Goal: Information Seeking & Learning: Learn about a topic

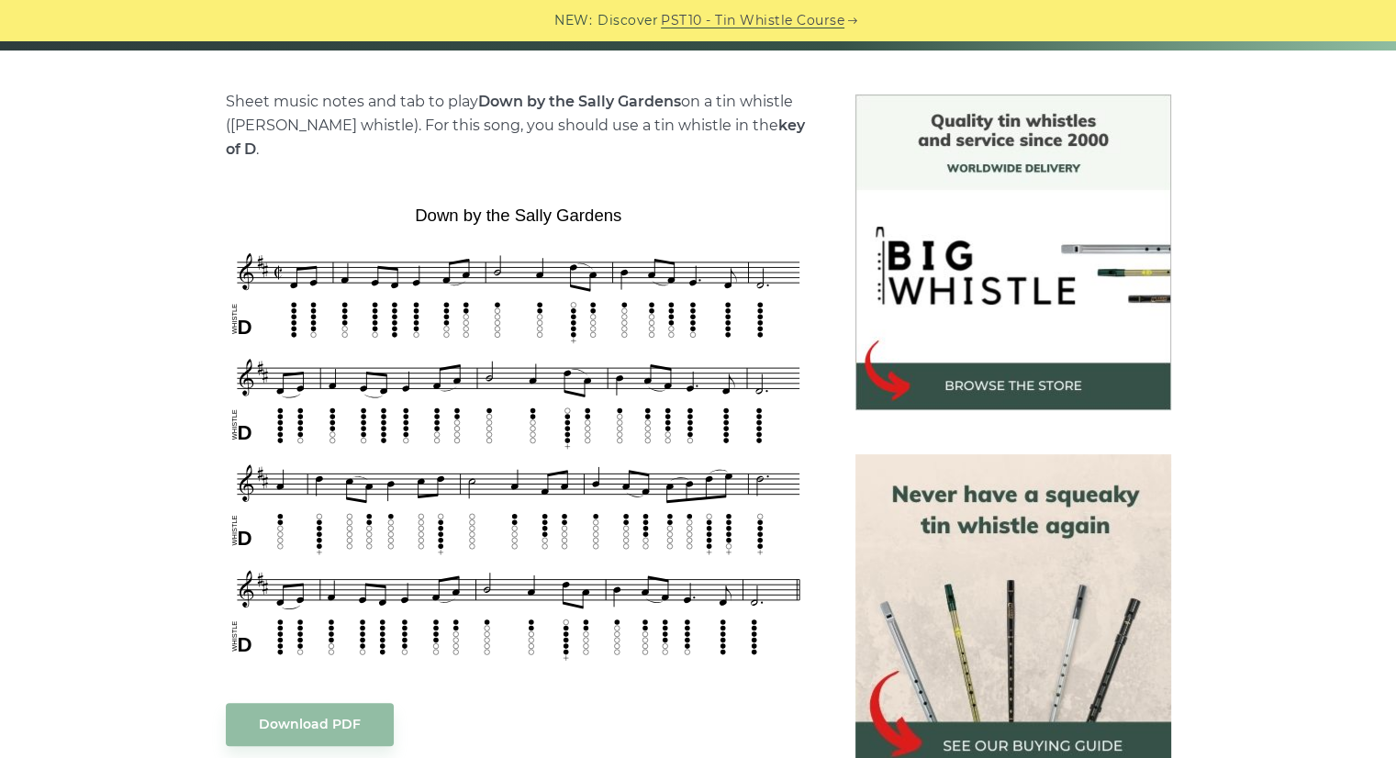
scroll to position [429, 0]
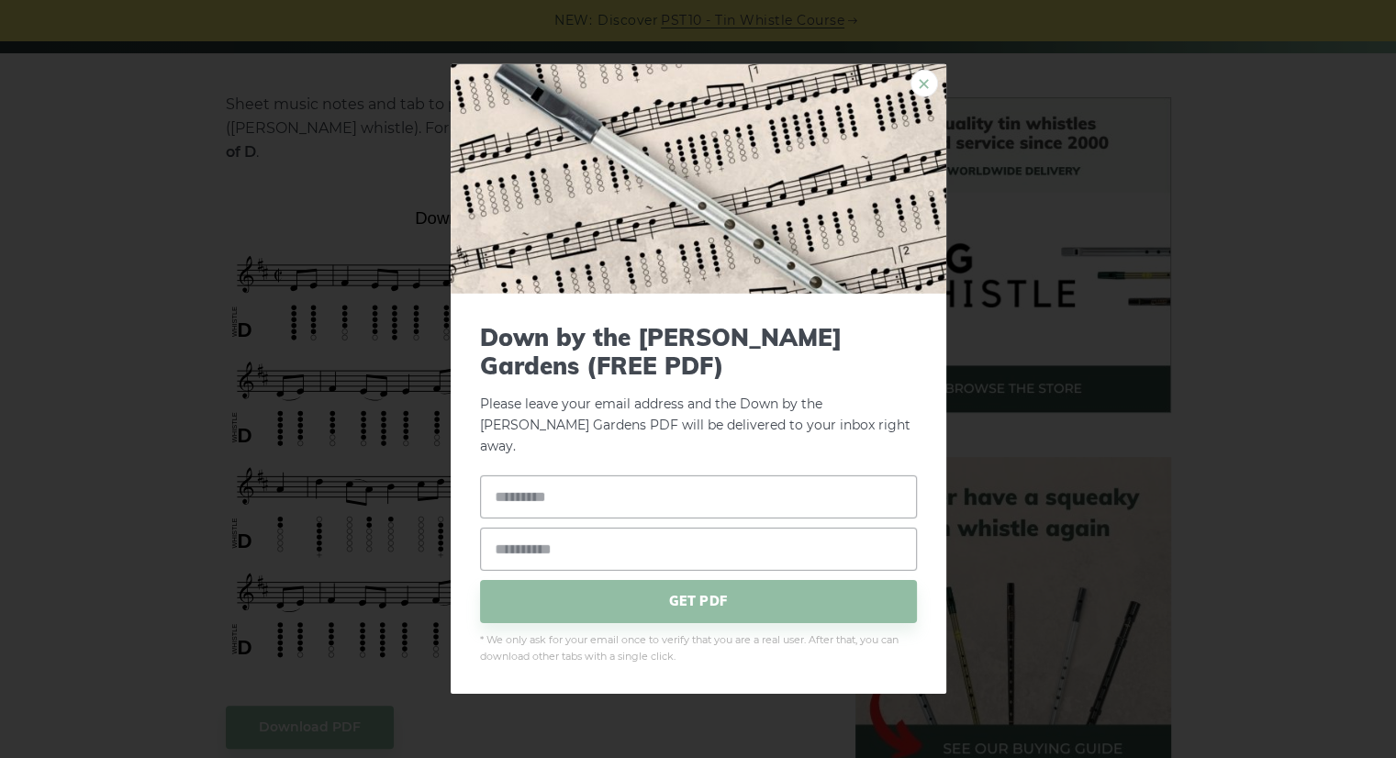
click at [926, 89] on link "×" at bounding box center [924, 84] width 28 height 28
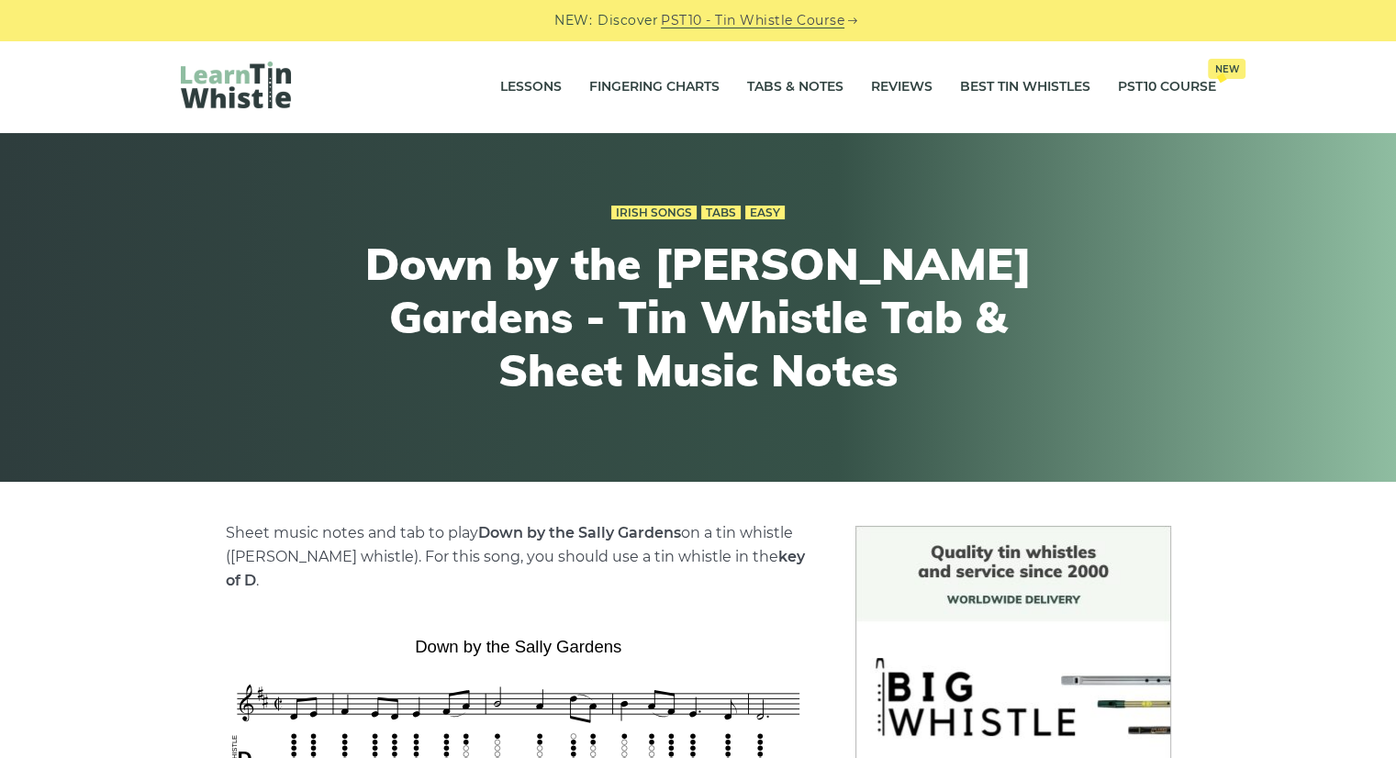
scroll to position [0, 0]
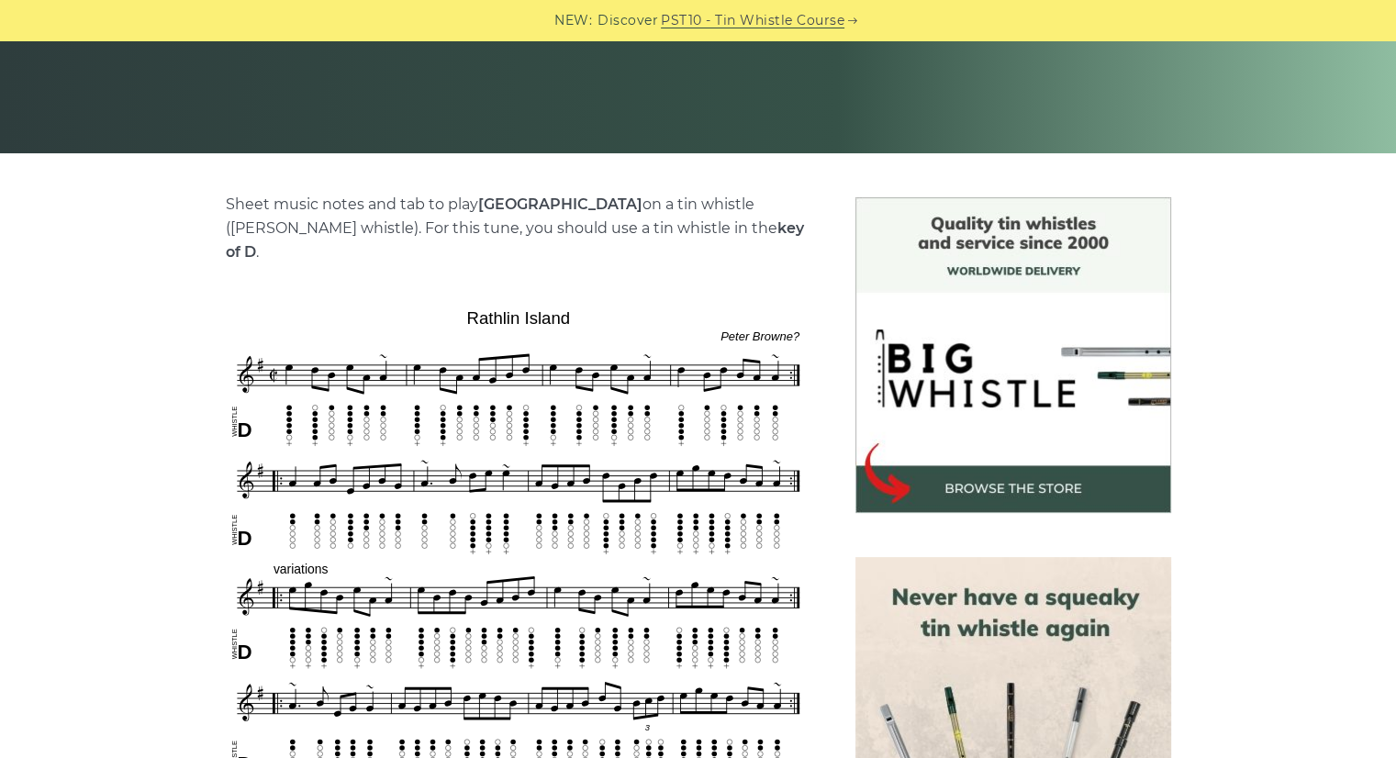
scroll to position [420, 0]
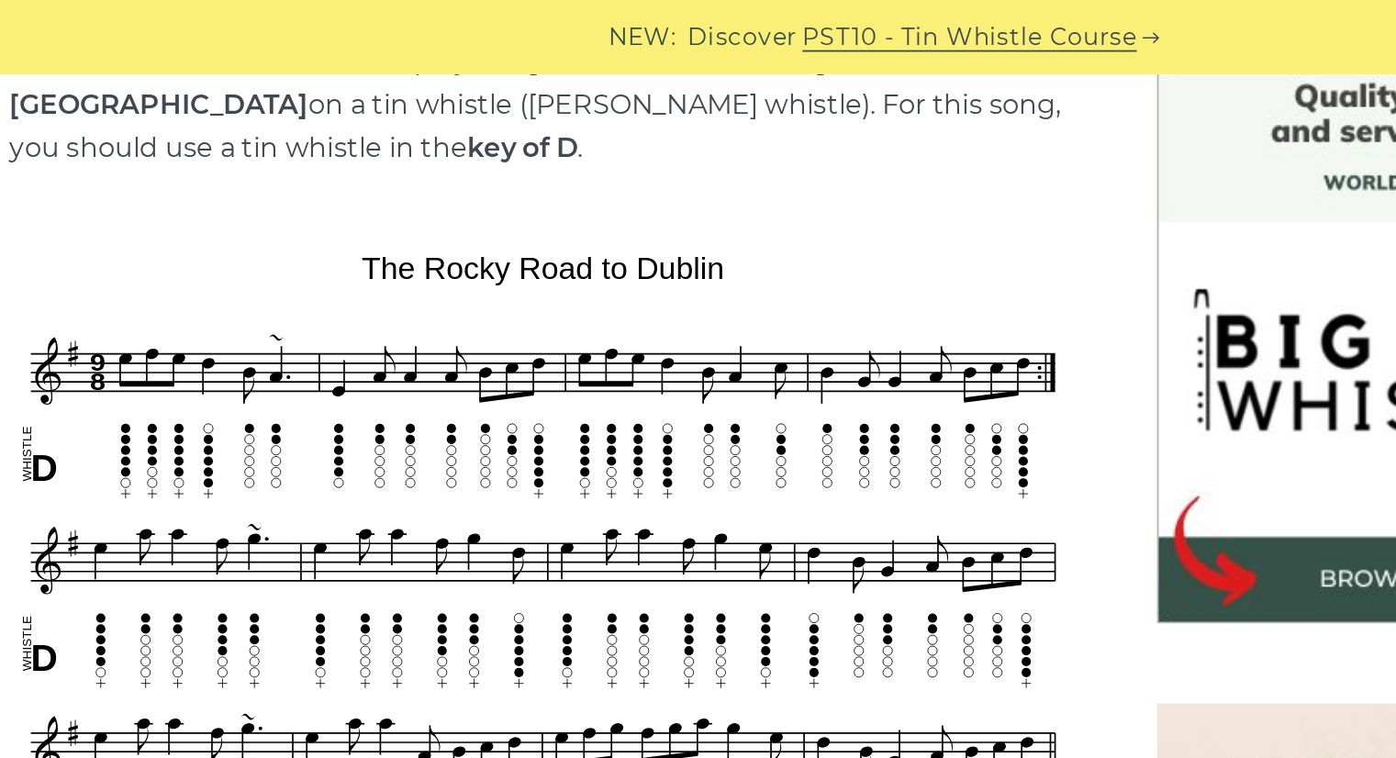
scroll to position [496, 0]
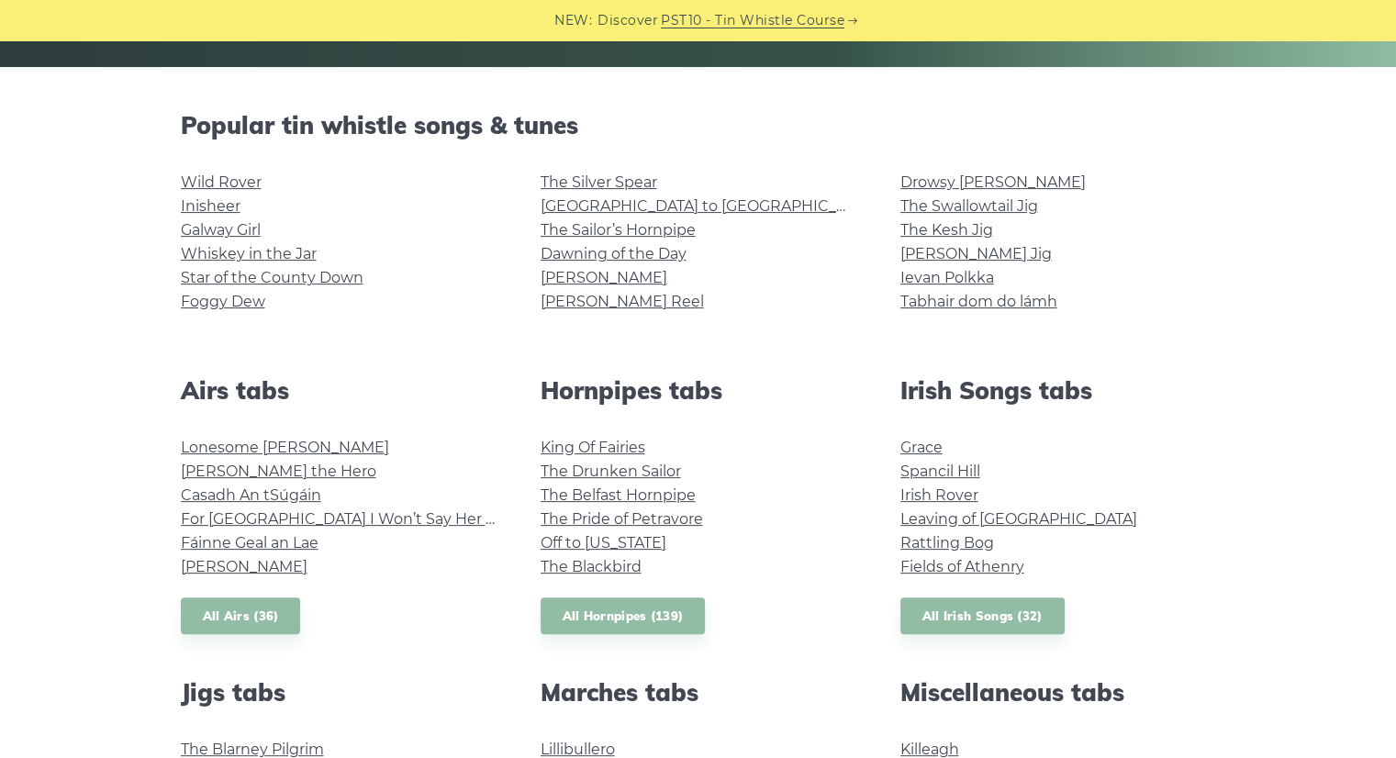
scroll to position [409, 0]
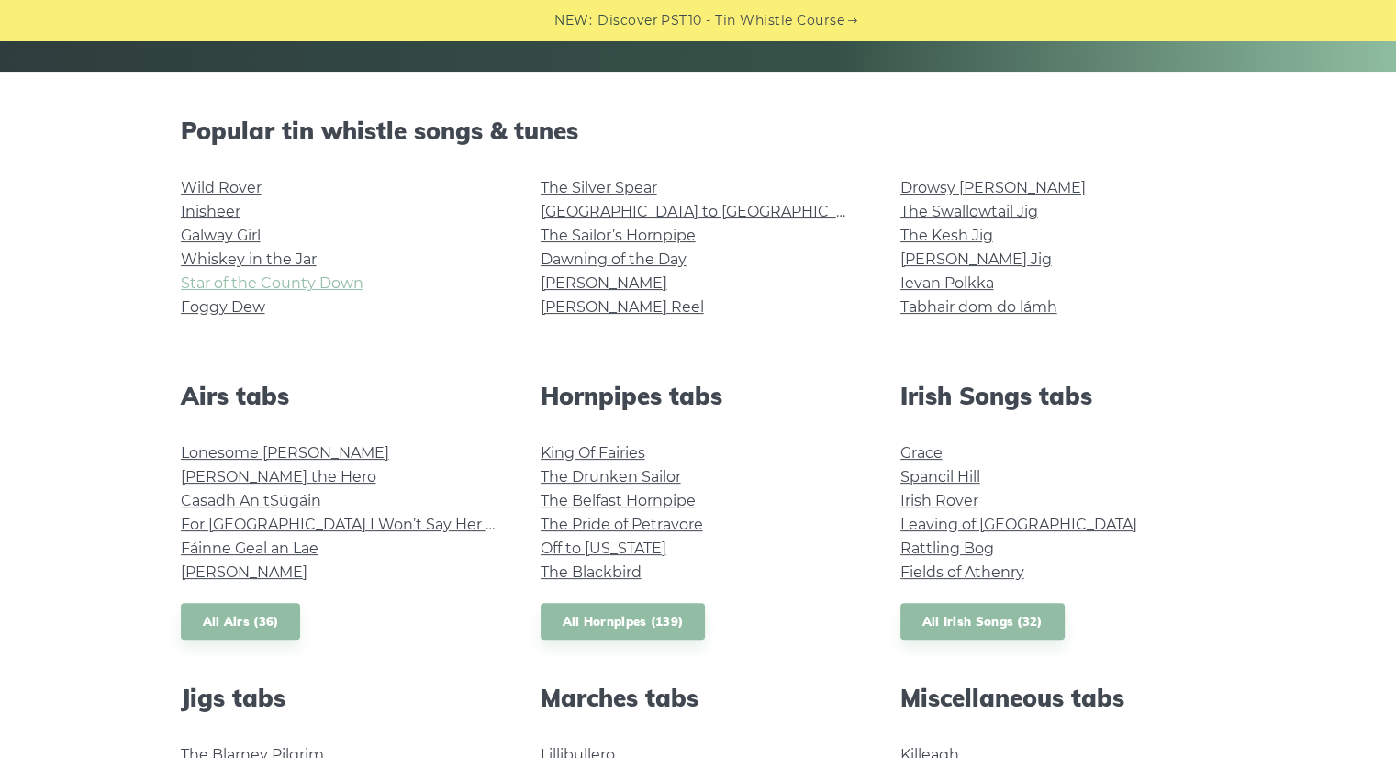
click at [295, 284] on link "Star of the County Down" at bounding box center [272, 282] width 183 height 17
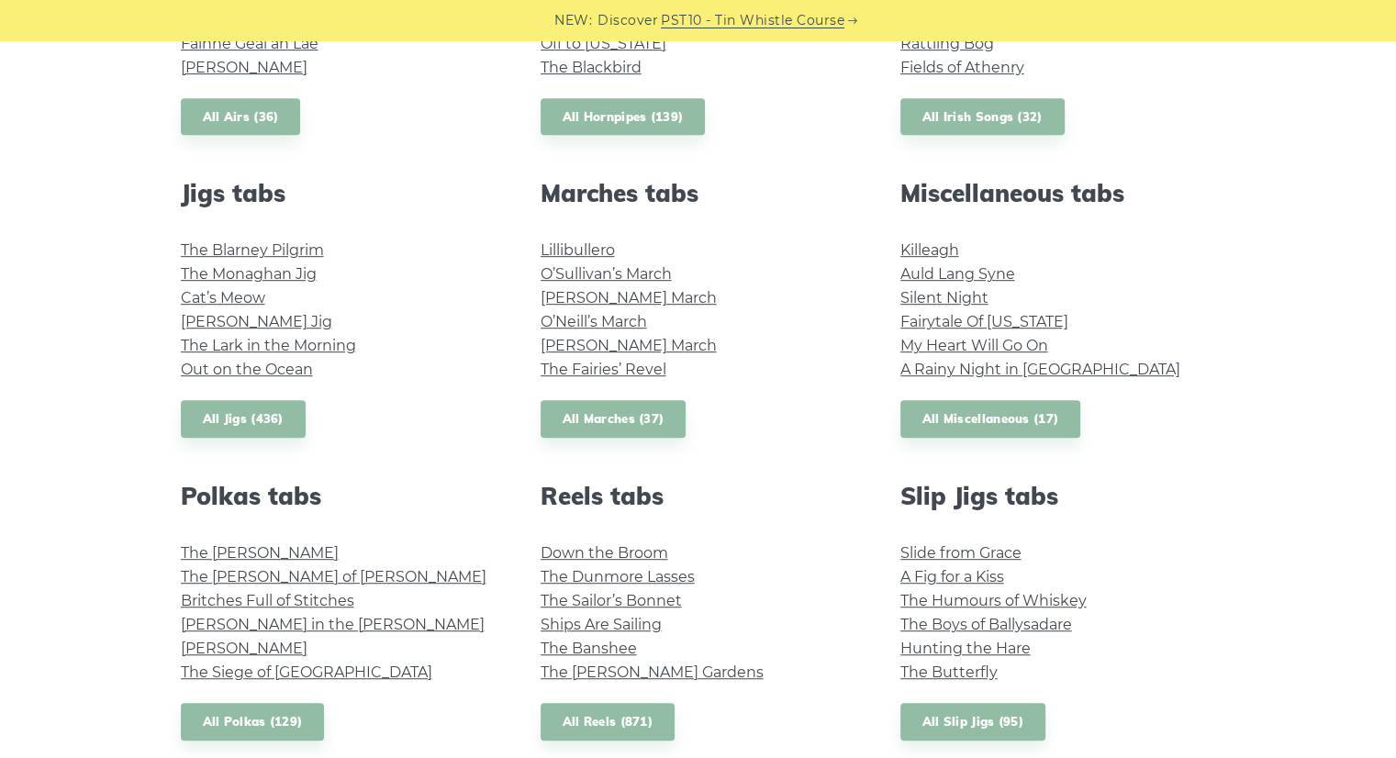
scroll to position [903, 0]
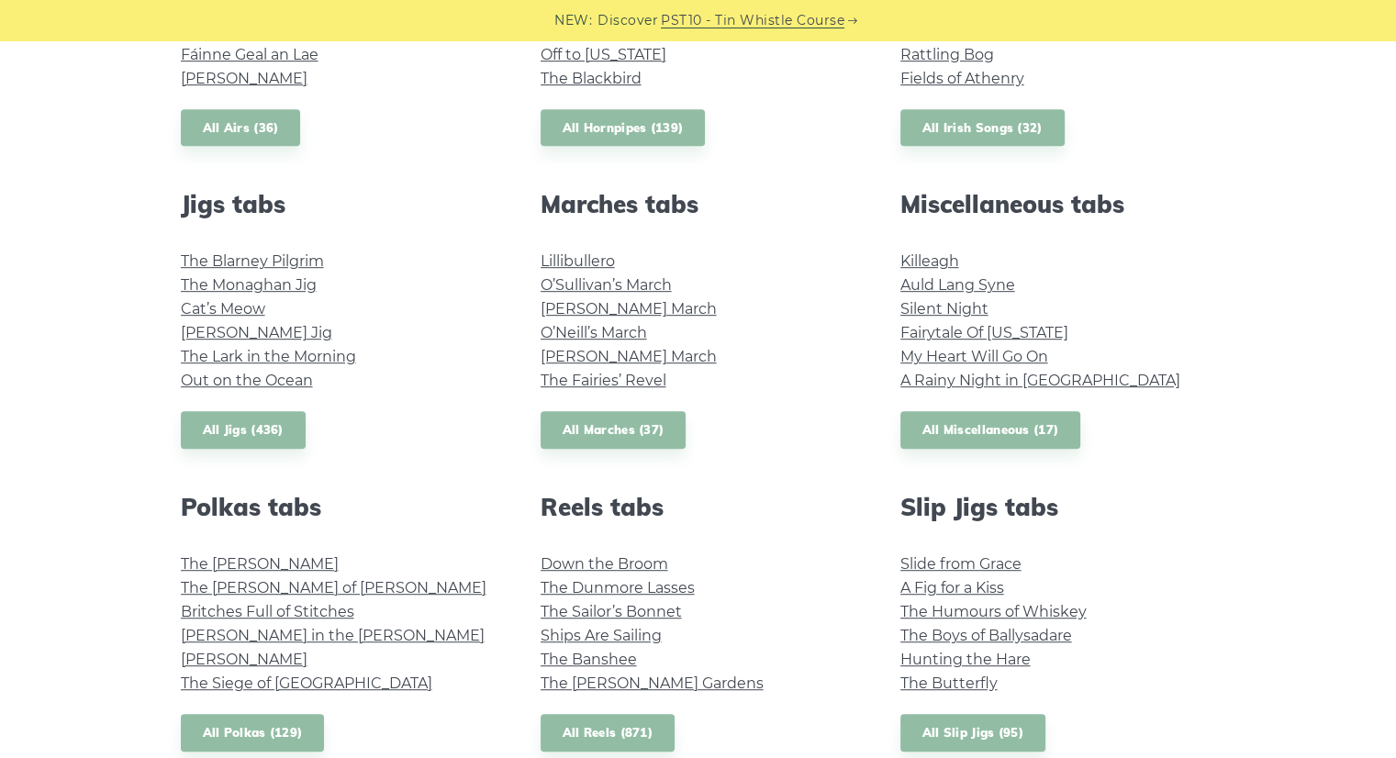
drag, startPoint x: 752, startPoint y: 478, endPoint x: 1253, endPoint y: 294, distance: 533.0
click at [1253, 294] on div "Popular tin whistle songs & tunes Wild Rover Inisheer Galway Girl Whiskey in th…" at bounding box center [698, 360] width 1123 height 1475
click at [1026, 335] on link "Fairytale Of New York" at bounding box center [984, 332] width 168 height 17
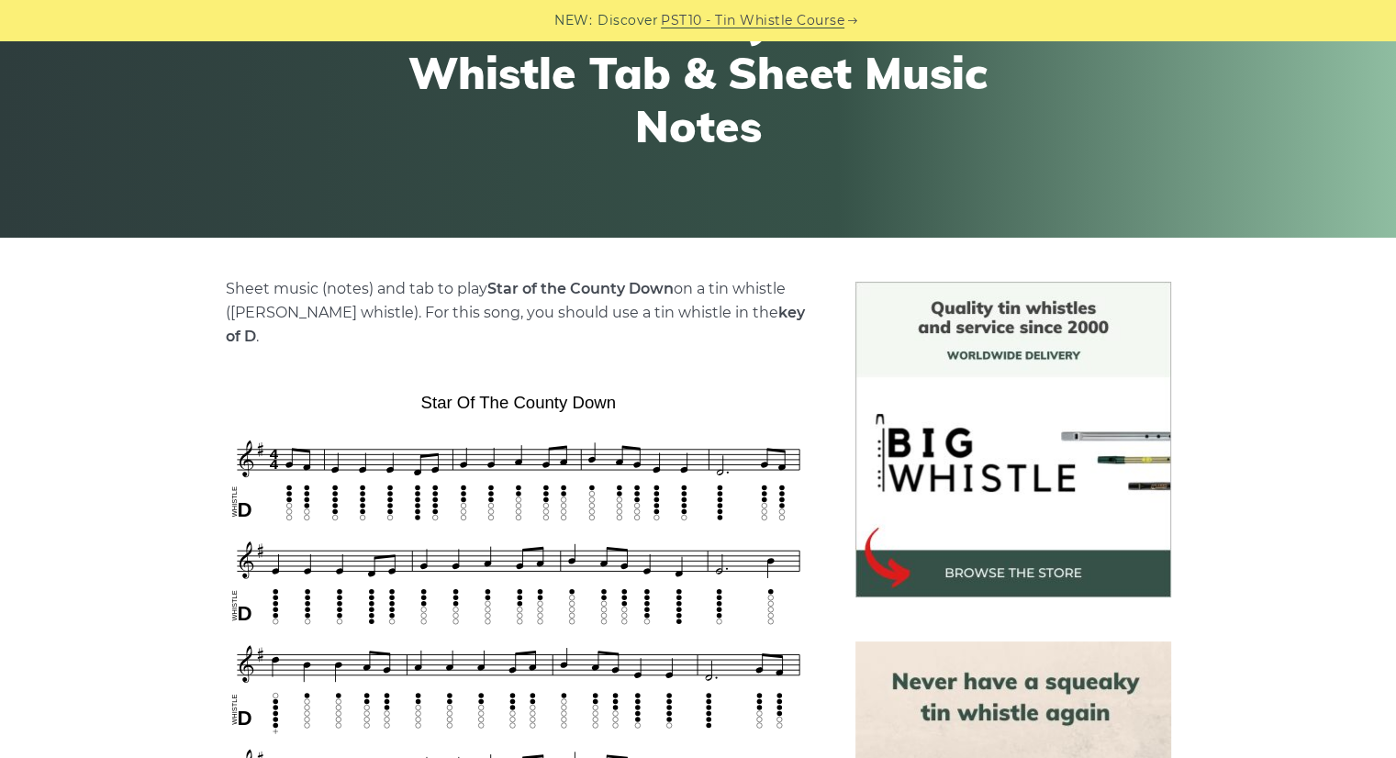
scroll to position [285, 0]
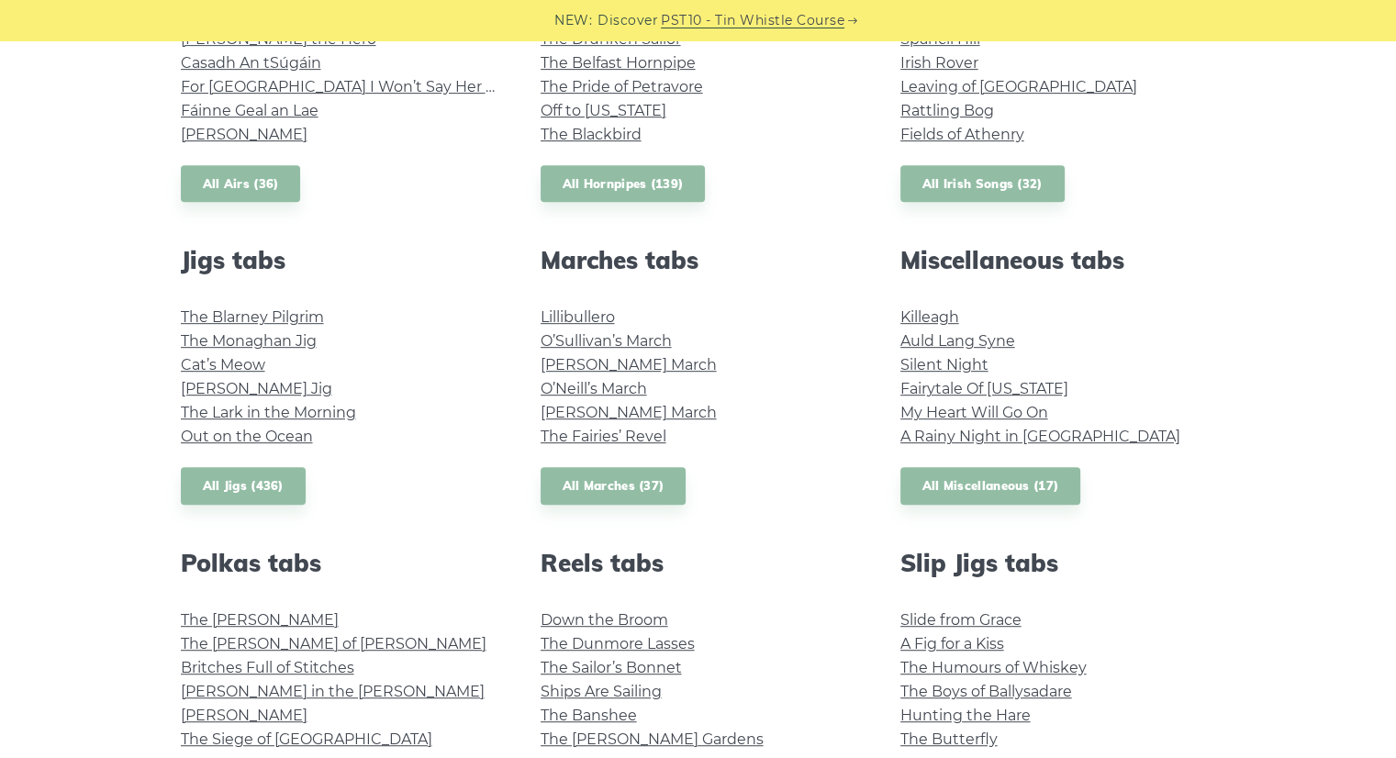
scroll to position [845, 0]
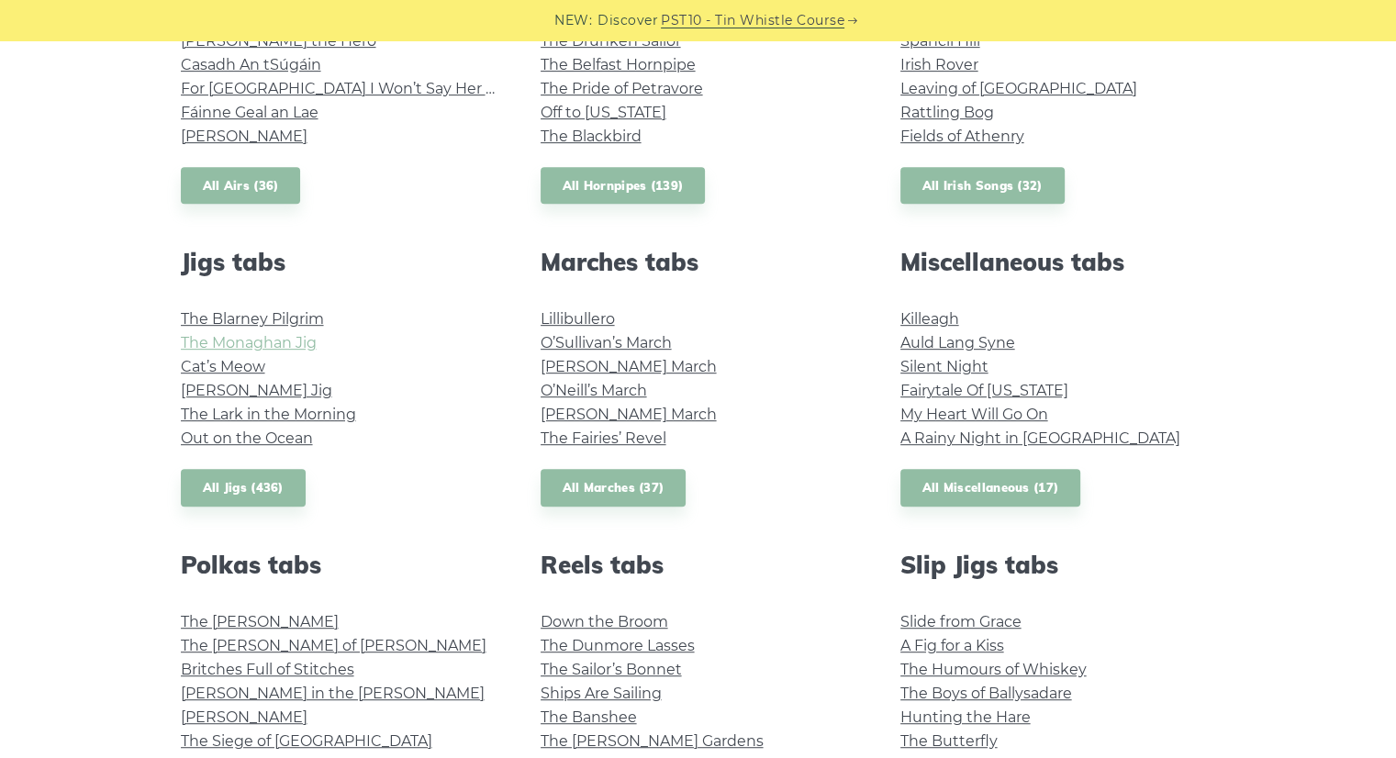
click at [290, 341] on link "The Monaghan Jig" at bounding box center [249, 342] width 136 height 17
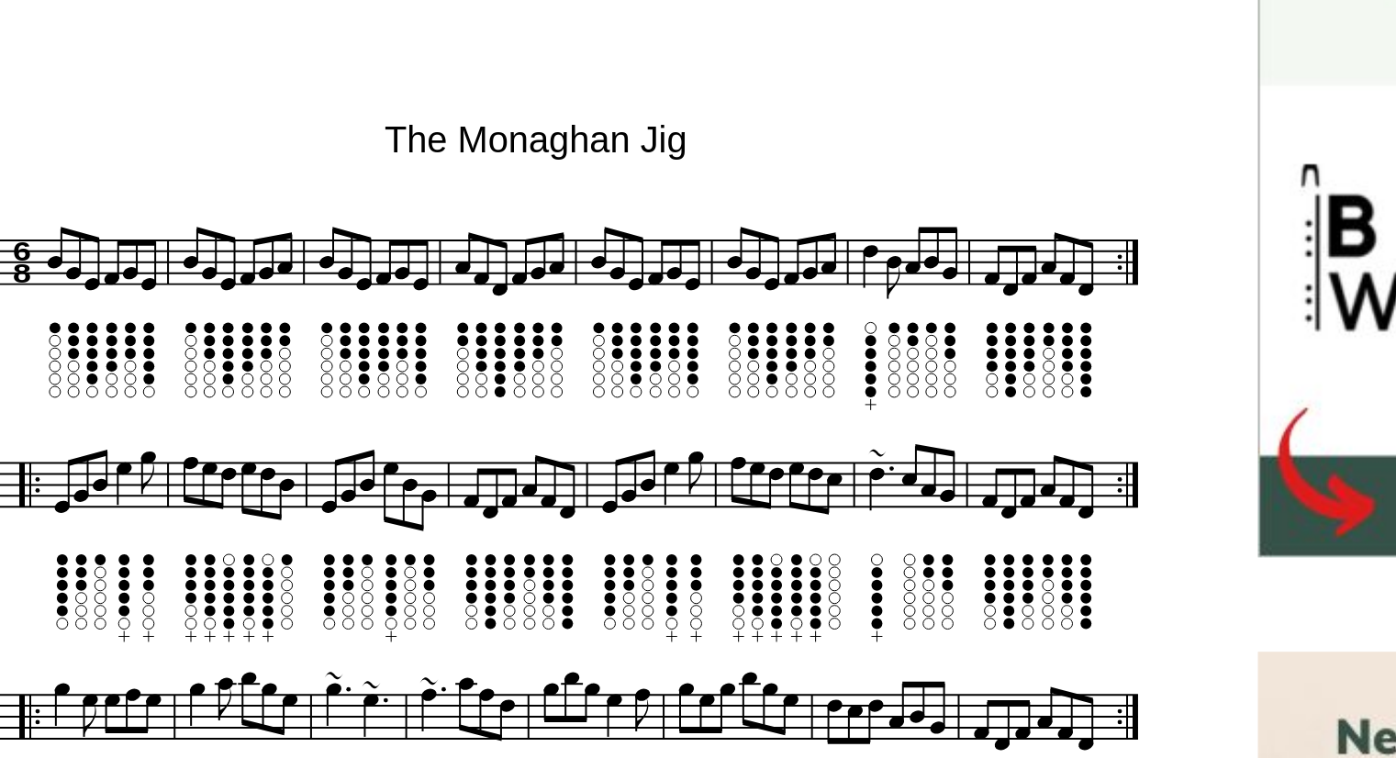
scroll to position [234, 0]
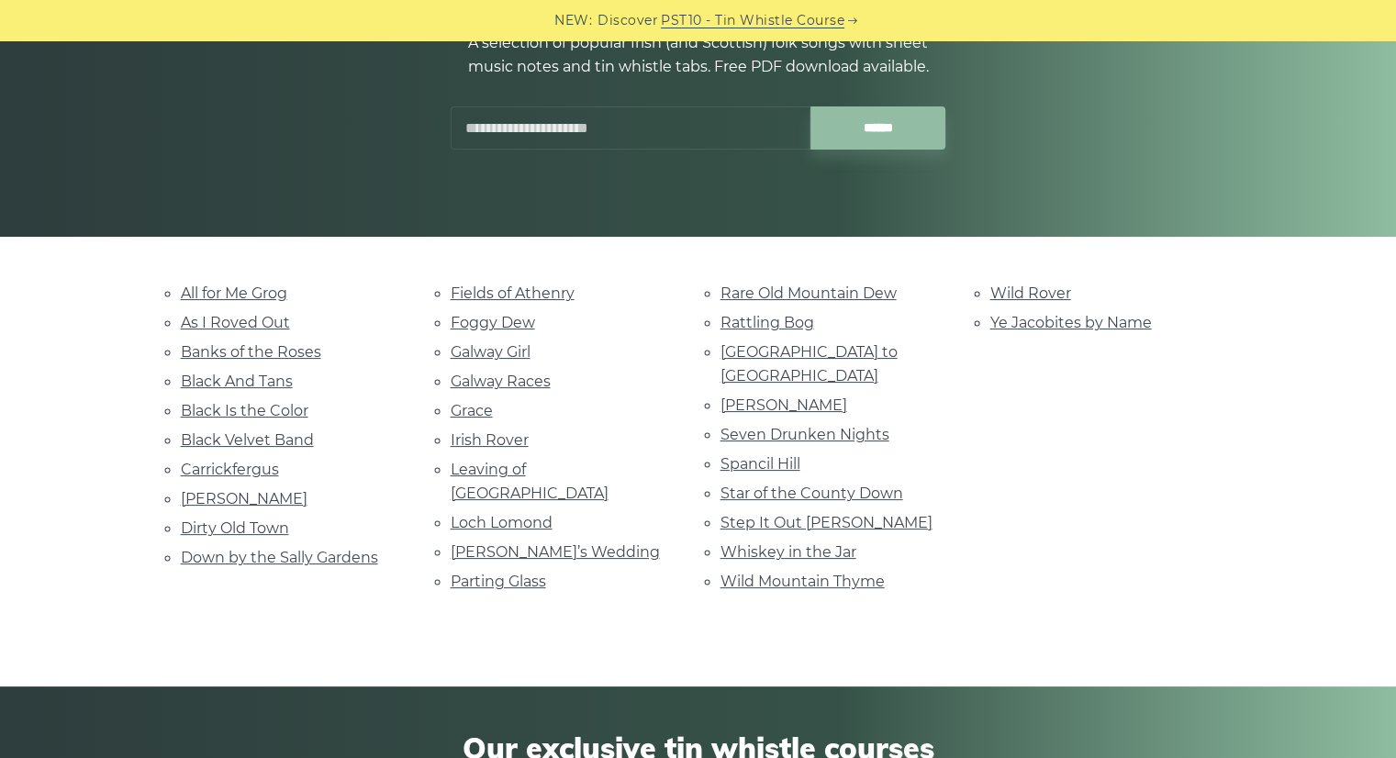
scroll to position [246, 0]
click at [485, 347] on link "Galway Girl" at bounding box center [491, 350] width 80 height 17
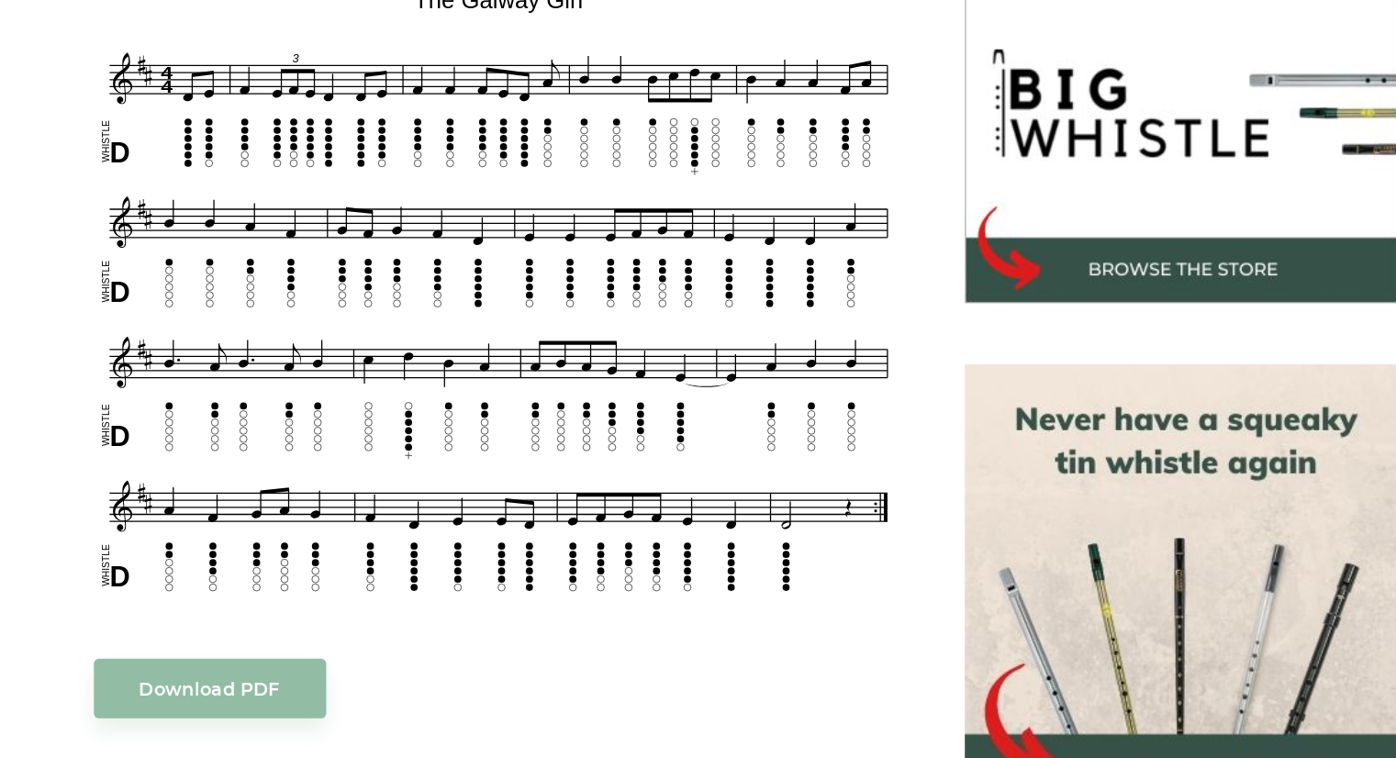
scroll to position [516, 0]
